Goal: Task Accomplishment & Management: Use online tool/utility

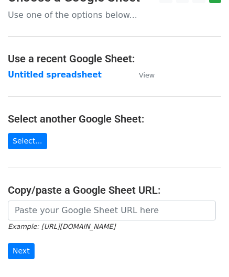
scroll to position [52, 0]
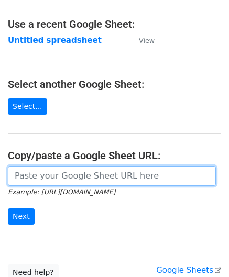
click at [47, 175] on input "url" at bounding box center [112, 176] width 208 height 20
paste input "[URL][DOMAIN_NAME]"
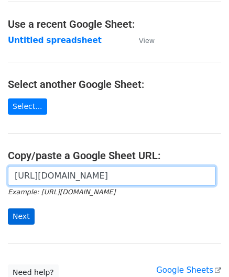
type input "[URL][DOMAIN_NAME]"
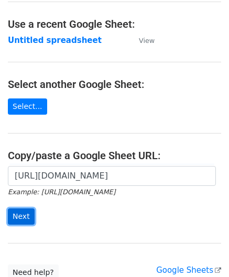
click at [15, 212] on input "Next" at bounding box center [21, 216] width 27 height 16
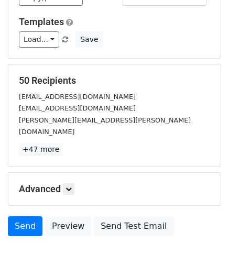
scroll to position [128, 0]
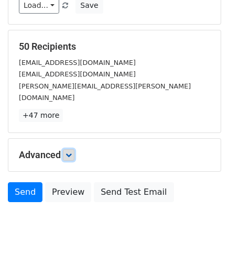
click at [70, 152] on icon at bounding box center [68, 155] width 6 height 6
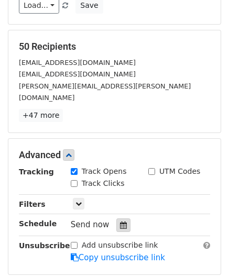
click at [121, 221] on icon at bounding box center [123, 224] width 7 height 7
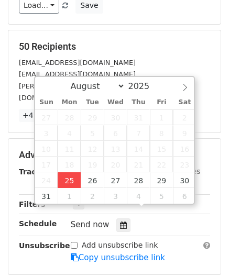
type input "[DATE] 12:00"
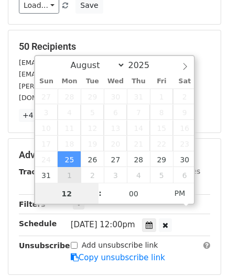
paste input "Hour"
type input "2"
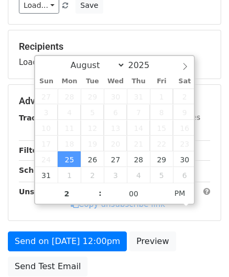
type input "[DATE] 14:00"
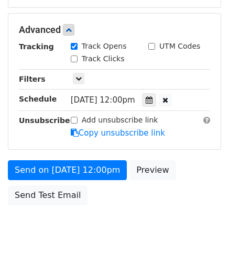
scroll to position [206, 0]
